Goal: Transaction & Acquisition: Purchase product/service

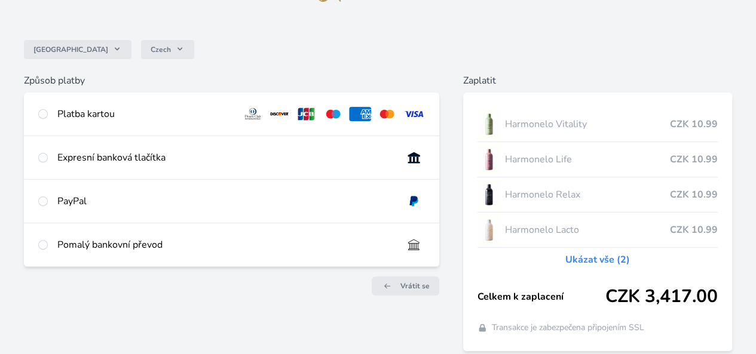
scroll to position [85, 0]
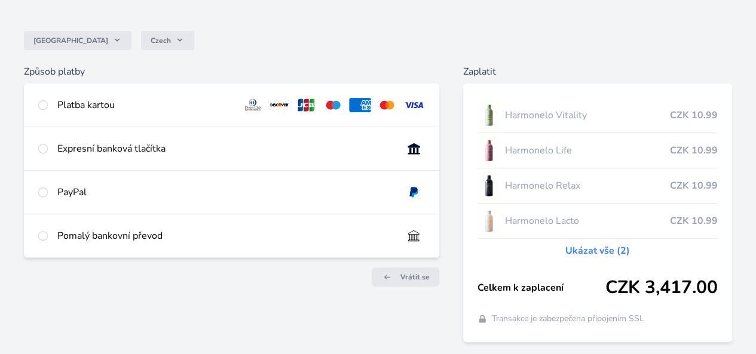
click at [403, 156] on img at bounding box center [414, 149] width 22 height 14
radio input "true"
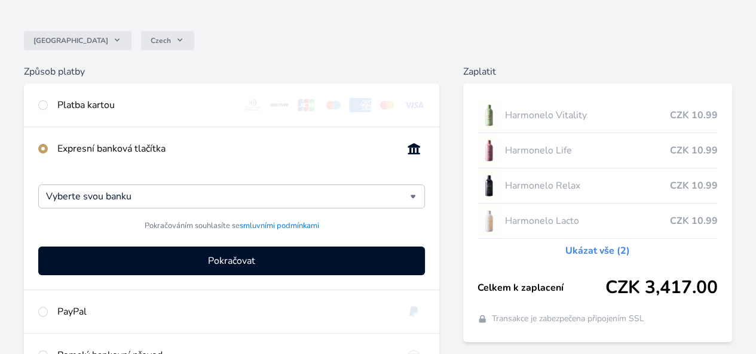
click at [154, 158] on div "Expresní banková tlačítka" at bounding box center [231, 148] width 415 height 43
click at [48, 108] on input "radio" at bounding box center [43, 105] width 10 height 10
radio input "true"
radio input "false"
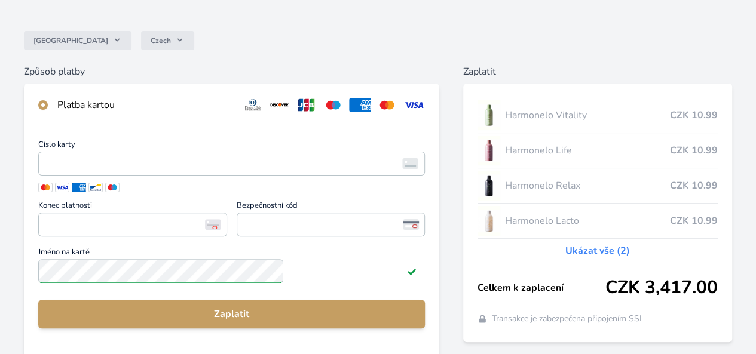
click at [48, 99] on div at bounding box center [43, 105] width 10 height 14
click at [183, 76] on h6 "Způsob platby" at bounding box center [231, 72] width 415 height 14
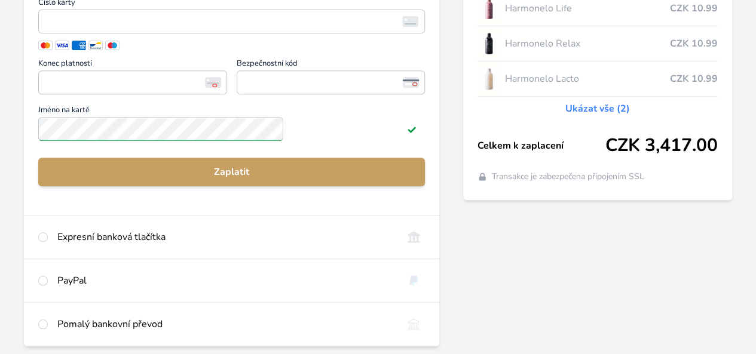
scroll to position [286, 0]
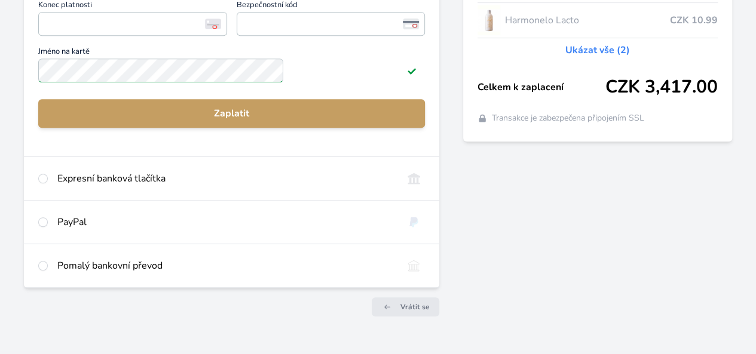
click at [48, 273] on div at bounding box center [43, 266] width 10 height 14
radio input "false"
radio input "true"
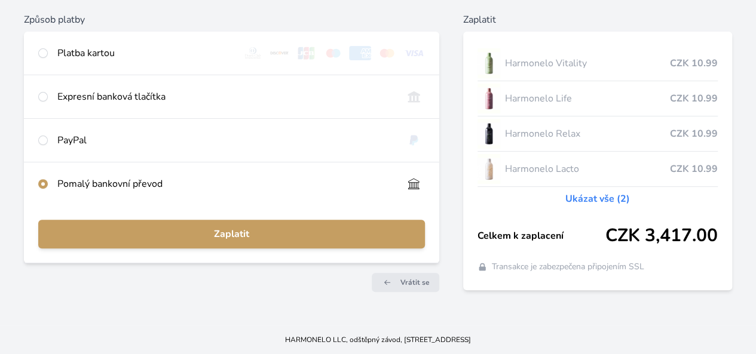
click at [309, 214] on div "Zaplatit" at bounding box center [231, 234] width 415 height 57
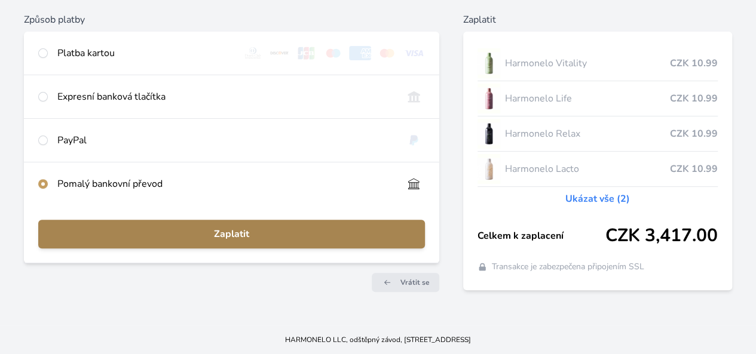
click at [291, 231] on span "Zaplatit" at bounding box center [231, 234] width 367 height 14
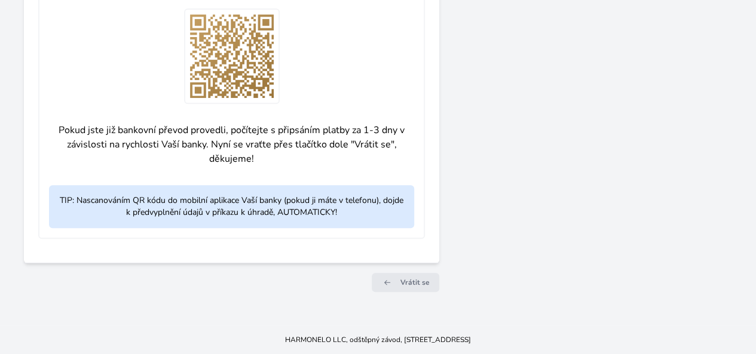
scroll to position [0, 0]
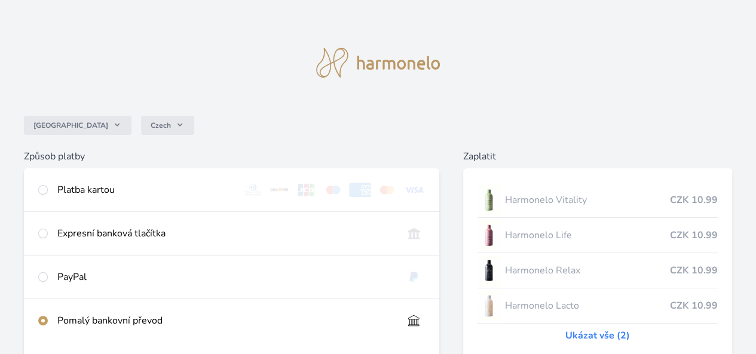
drag, startPoint x: 761, startPoint y: 187, endPoint x: 419, endPoint y: 94, distance: 353.6
click at [419, 94] on div at bounding box center [378, 63] width 172 height 78
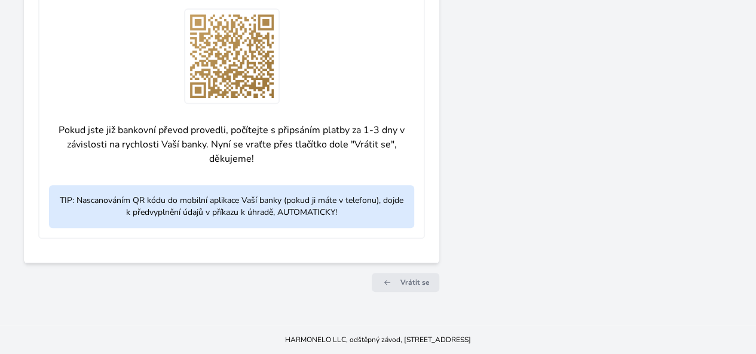
scroll to position [606, 0]
click at [400, 284] on span "Vrátit se" at bounding box center [414, 283] width 29 height 10
